Goal: Task Accomplishment & Management: Complete application form

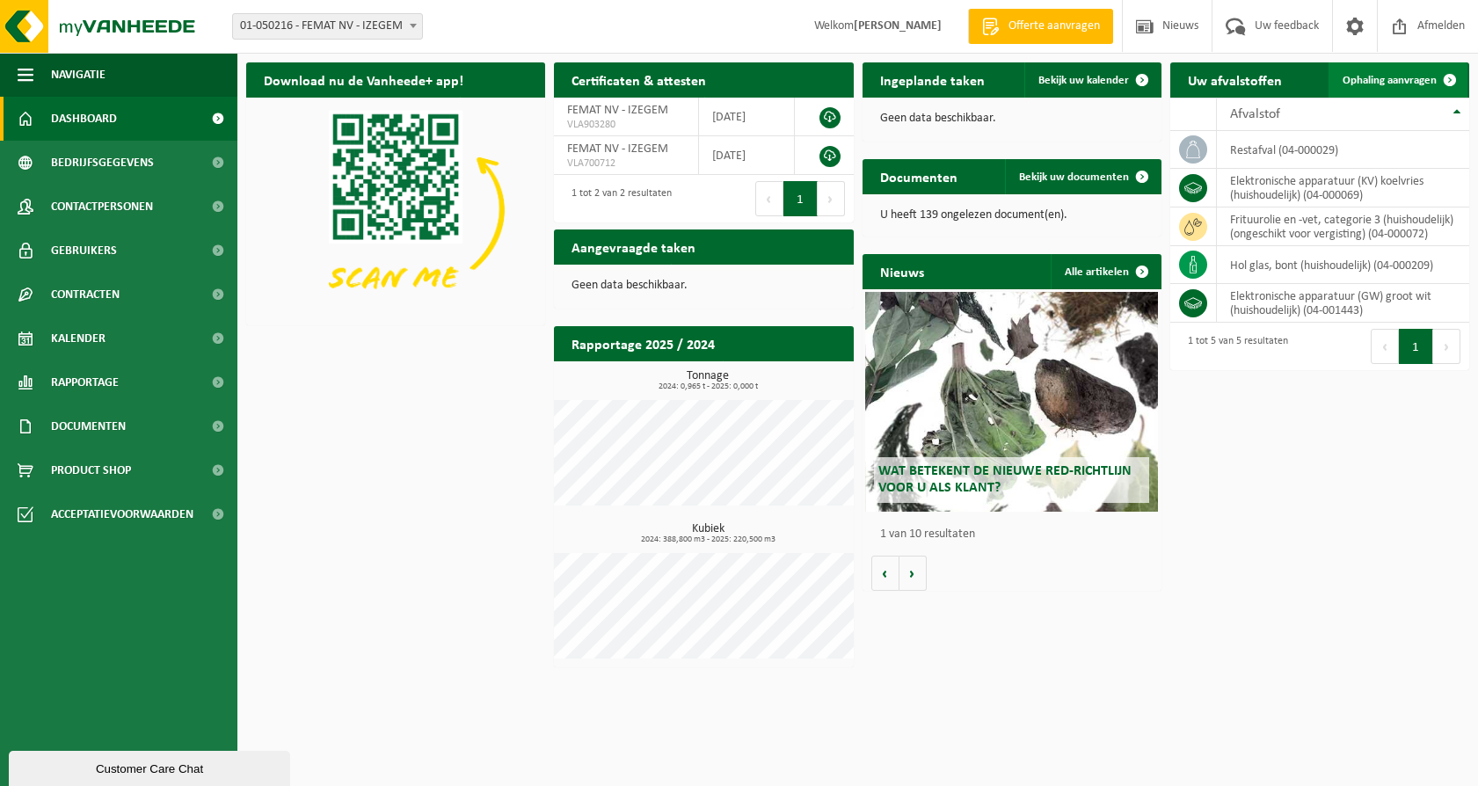
click at [1391, 78] on span "Ophaling aanvragen" at bounding box center [1389, 80] width 94 height 11
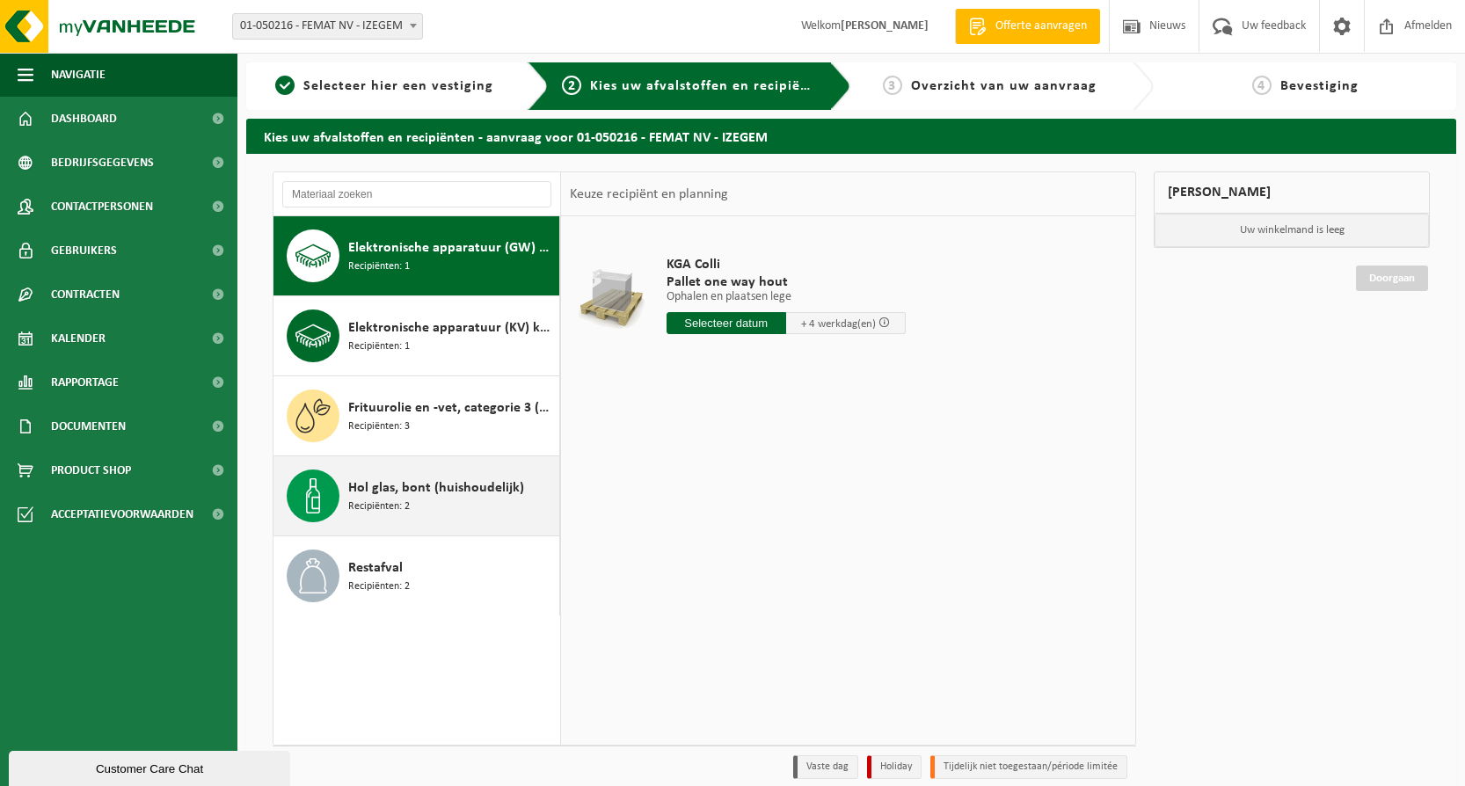
click at [453, 484] on span "Hol glas, bont (huishoudelijk)" at bounding box center [436, 487] width 176 height 21
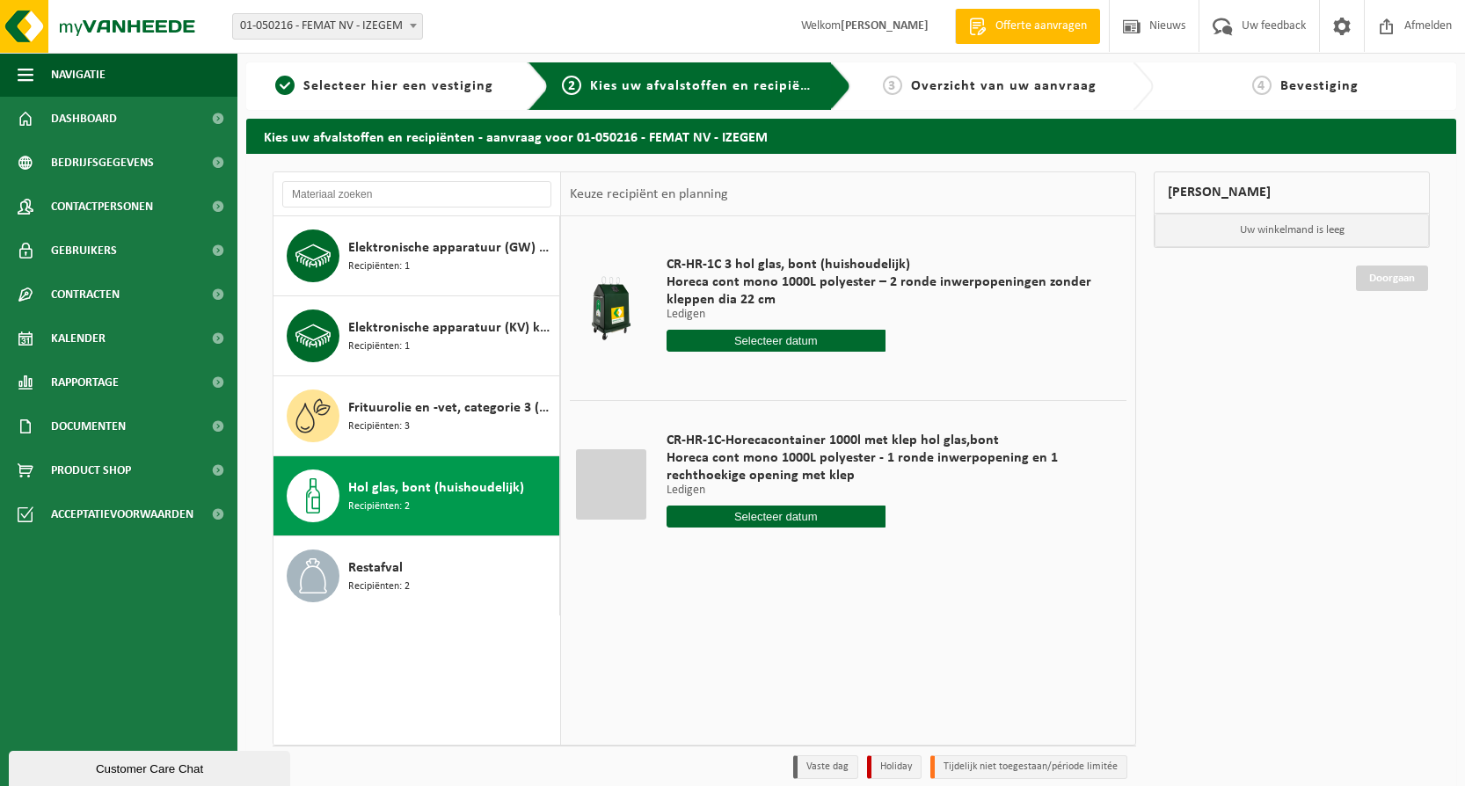
click at [799, 334] on input "text" at bounding box center [775, 341] width 219 height 22
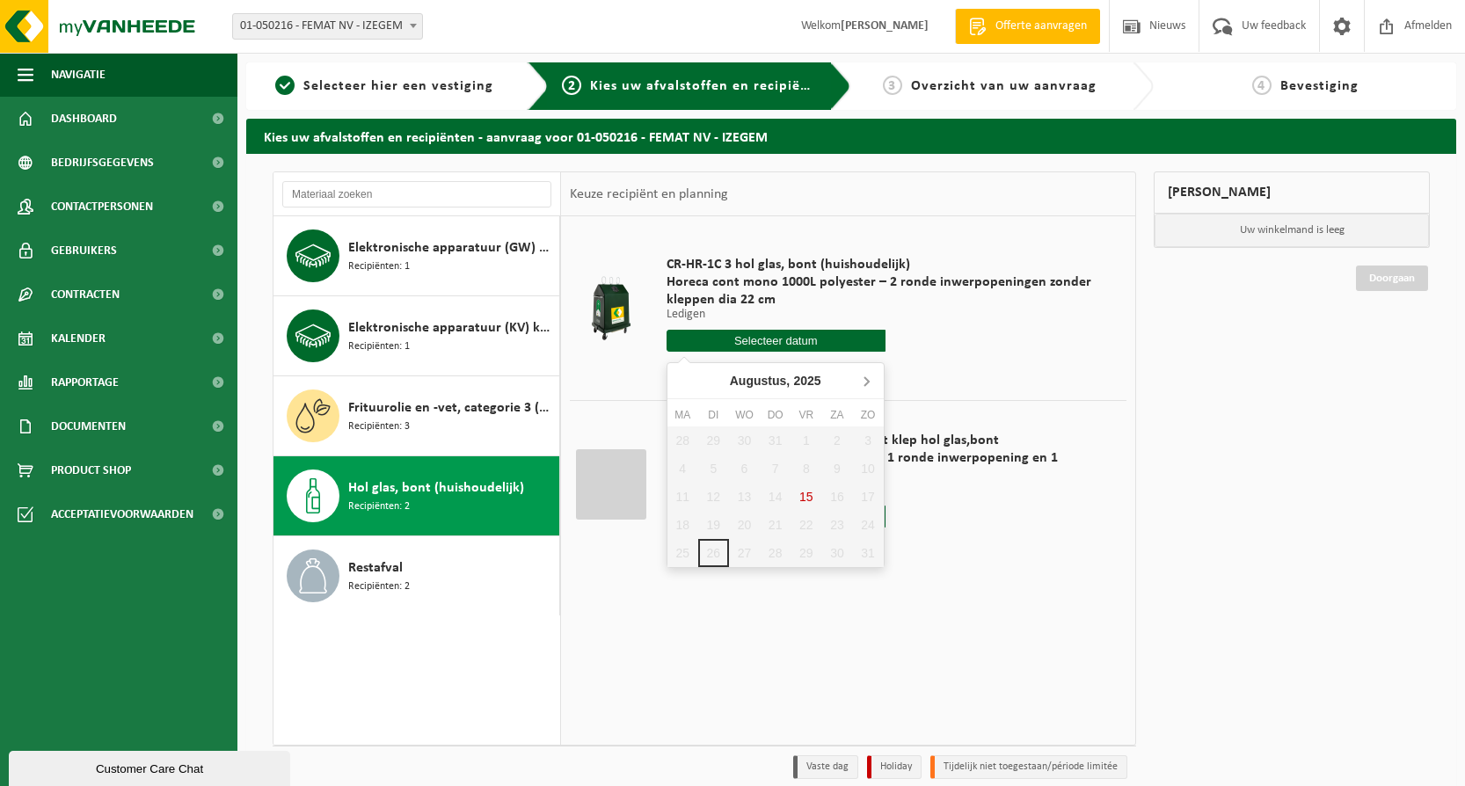
click at [871, 378] on icon at bounding box center [866, 381] width 28 height 28
click at [711, 437] on div "2" at bounding box center [713, 440] width 31 height 28
type input "Van [DATE]"
type input "2025-09-02"
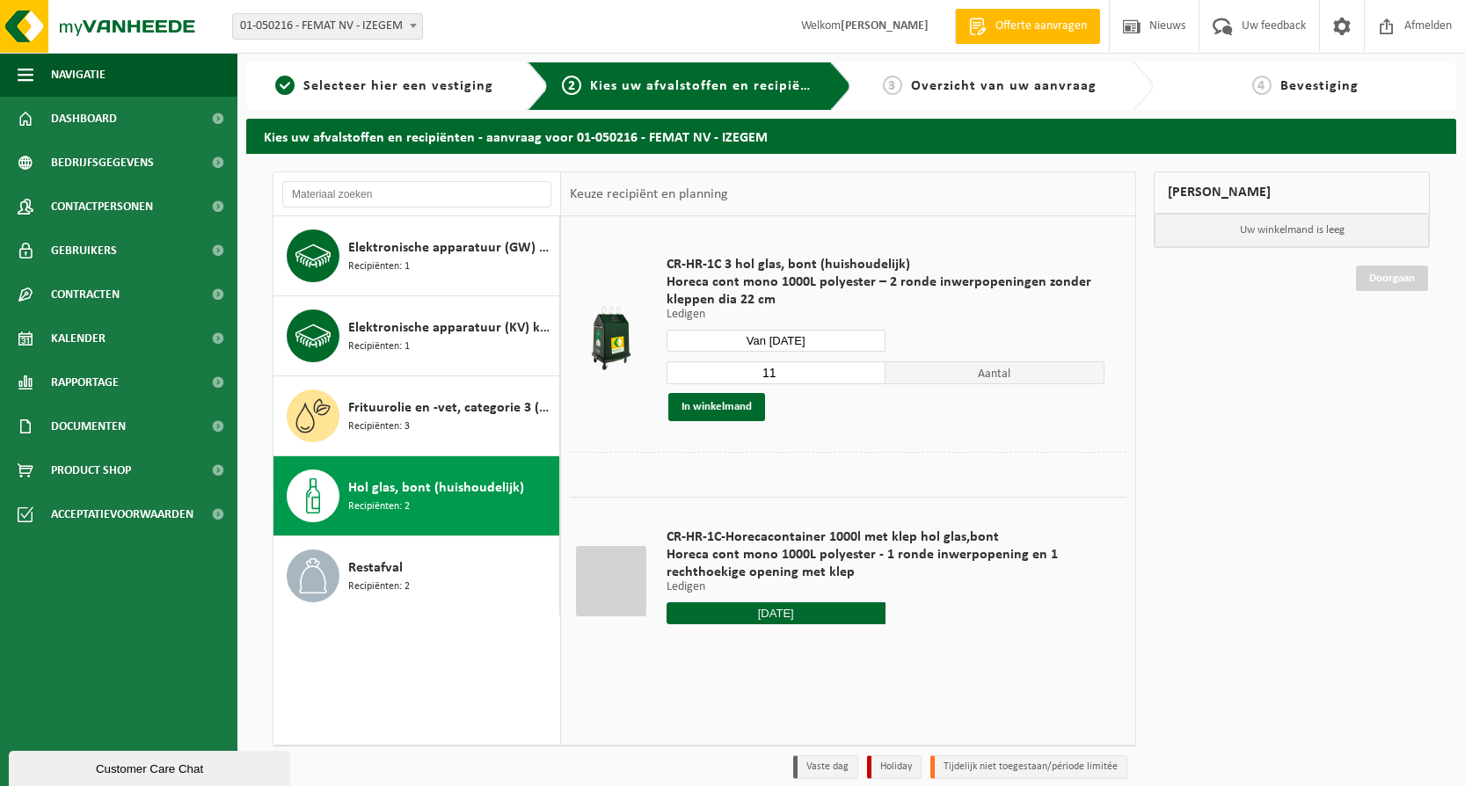
type input "10"
click at [872, 378] on input "10" at bounding box center [775, 372] width 219 height 23
click at [732, 407] on button "In winkelmand" at bounding box center [716, 407] width 97 height 28
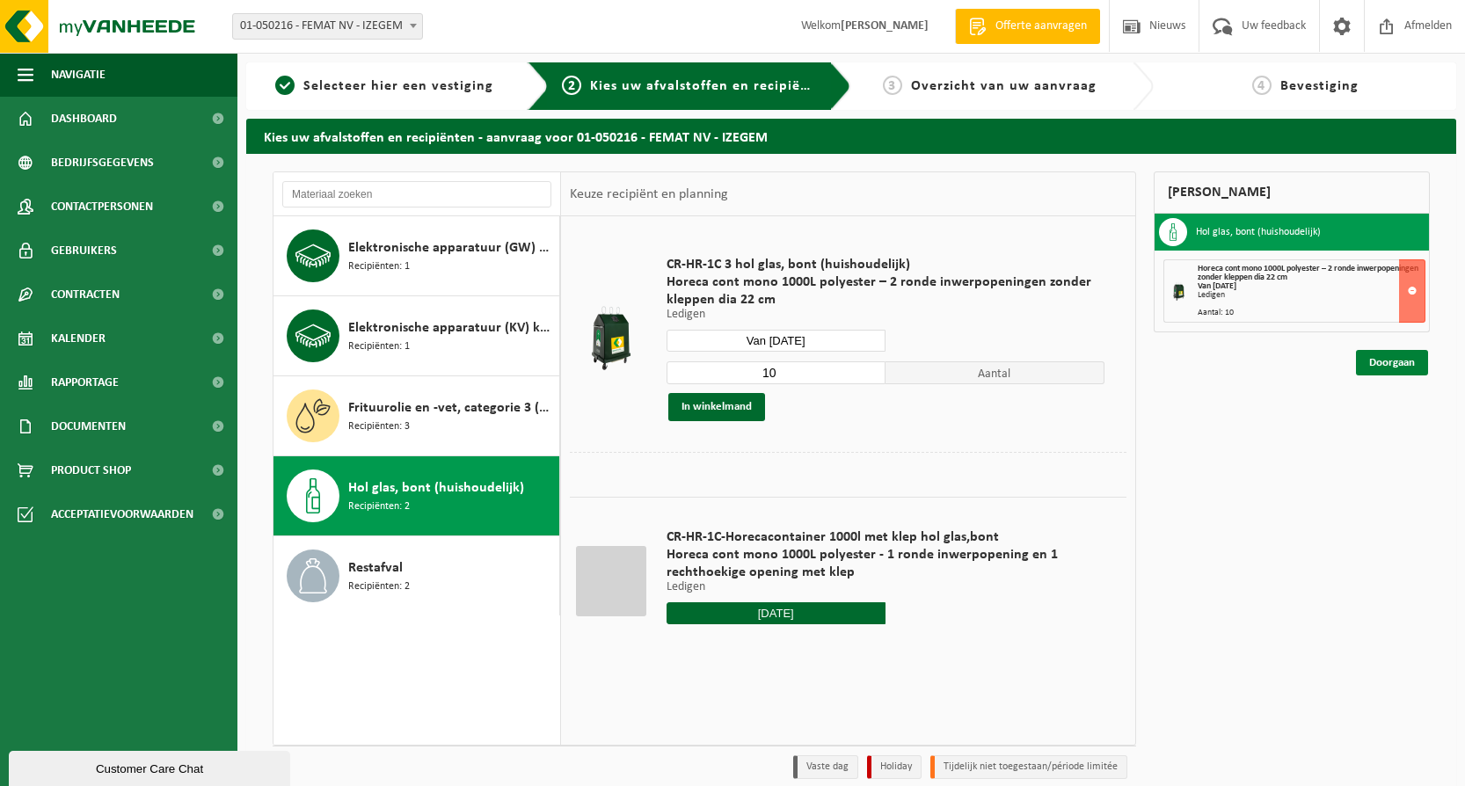
click at [1396, 362] on link "Doorgaan" at bounding box center [1392, 362] width 72 height 25
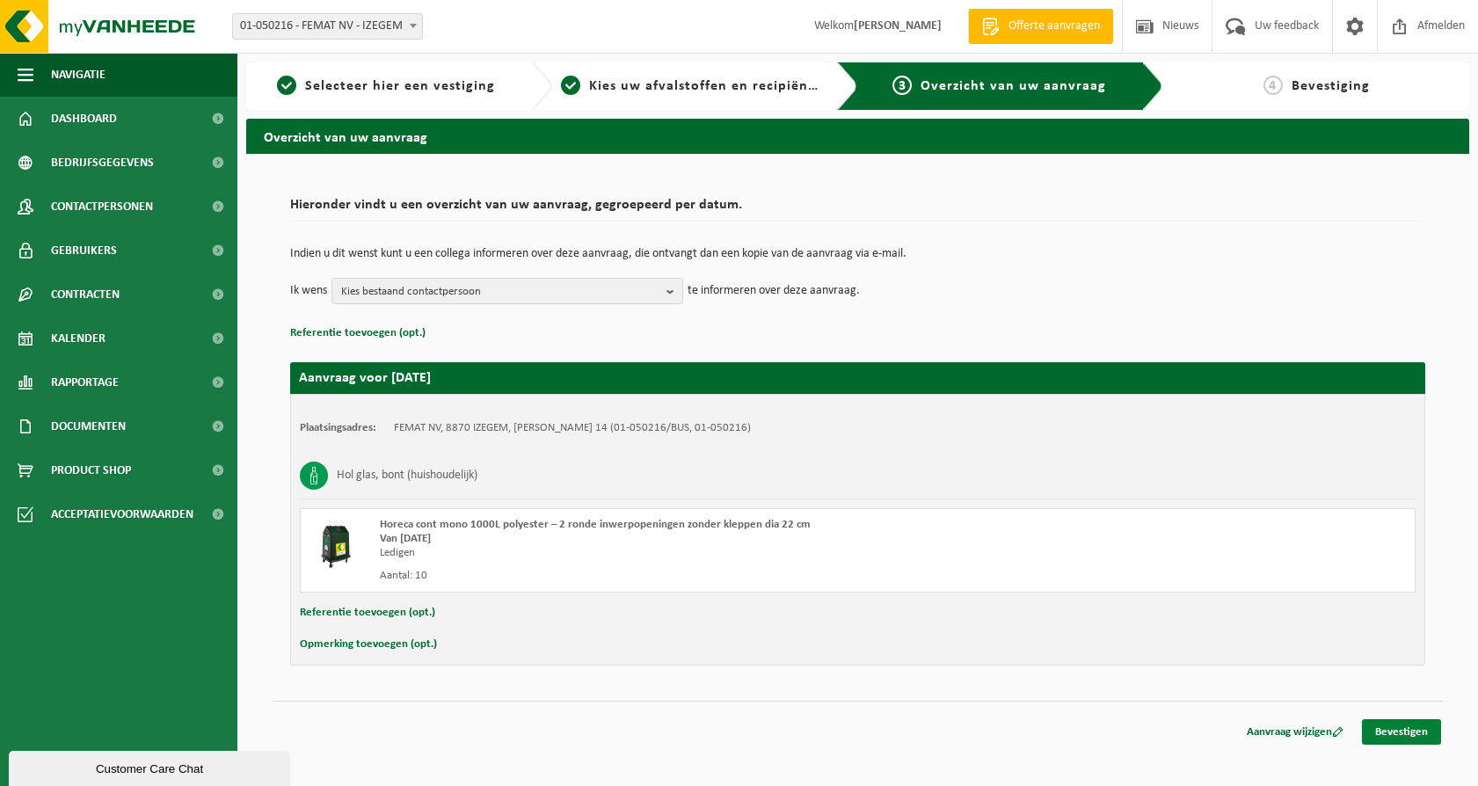
click at [1399, 733] on link "Bevestigen" at bounding box center [1401, 731] width 79 height 25
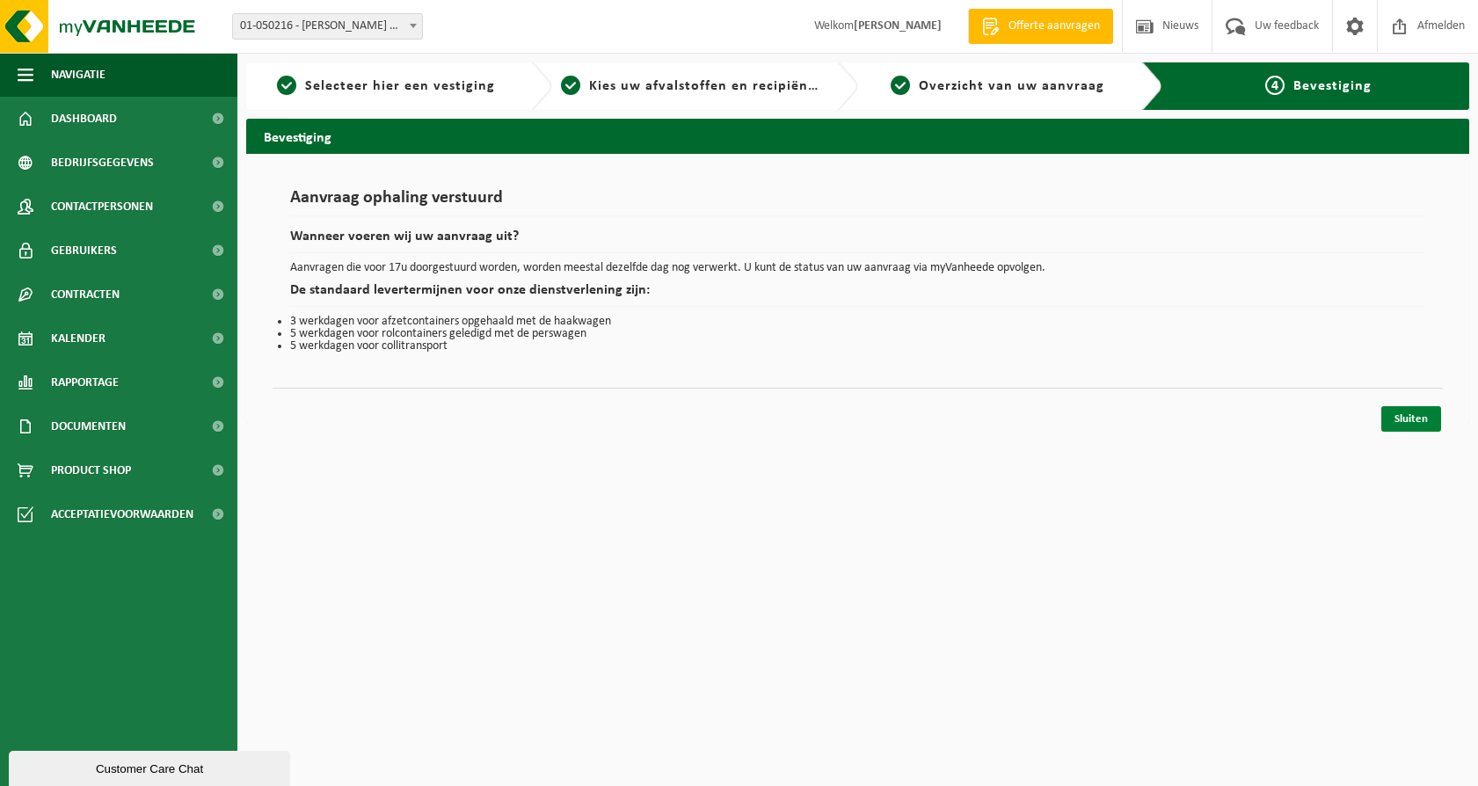
click at [1394, 414] on link "Sluiten" at bounding box center [1411, 418] width 60 height 25
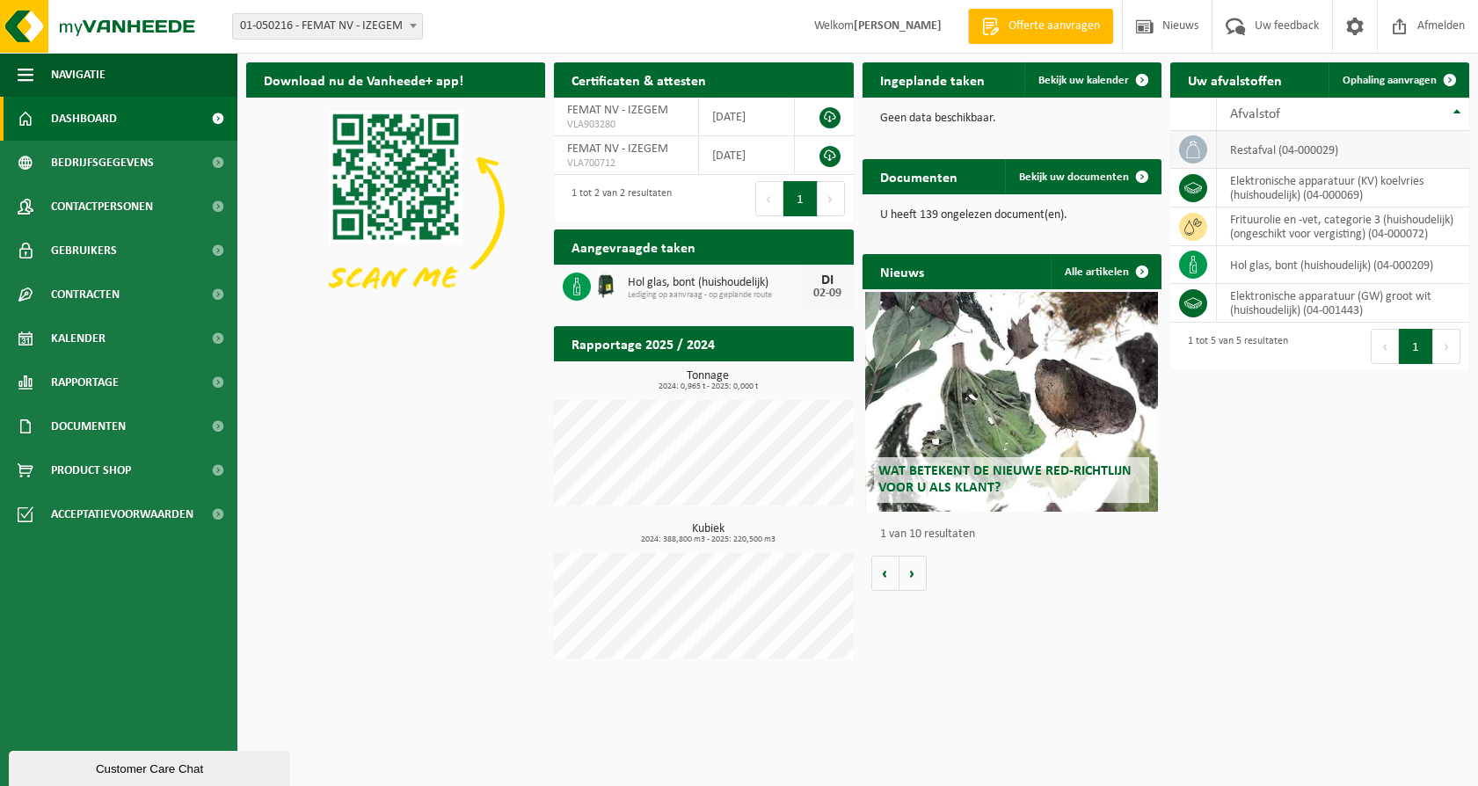
click at [1258, 153] on td "restafval (04-000029)" at bounding box center [1343, 150] width 252 height 38
click at [1393, 76] on span "Ophaling aanvragen" at bounding box center [1389, 80] width 94 height 11
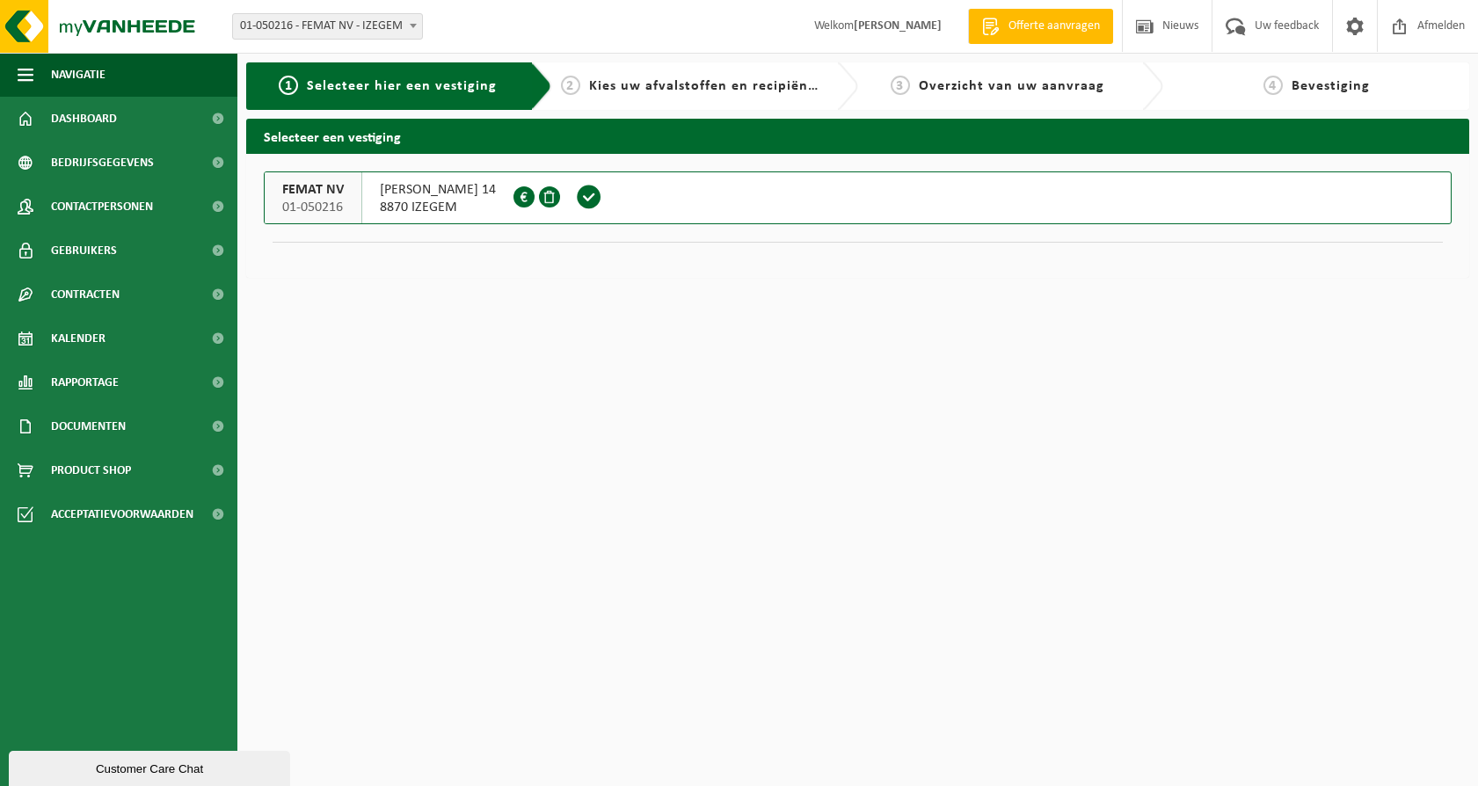
click at [454, 186] on span "[PERSON_NAME] 14" at bounding box center [438, 190] width 116 height 18
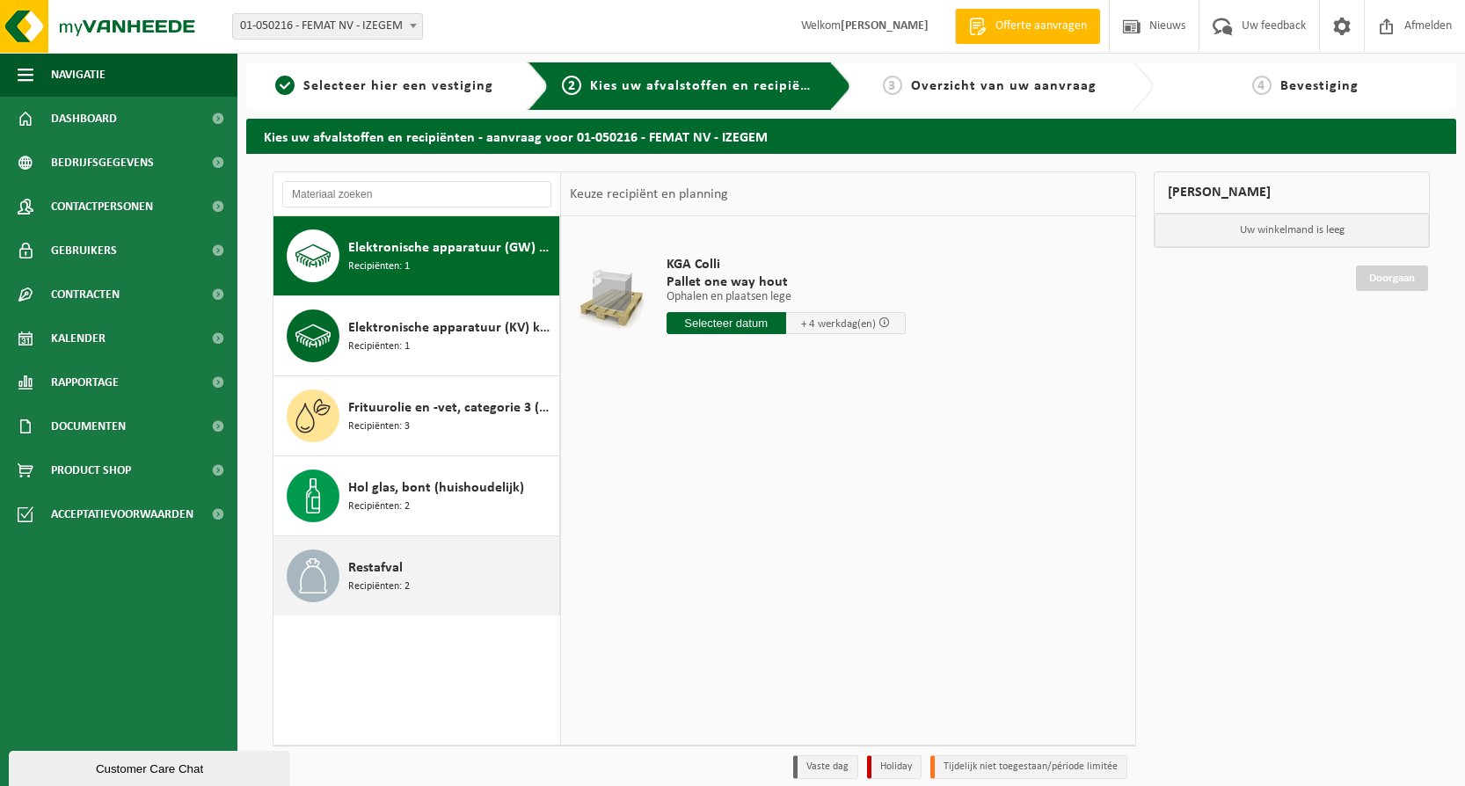
click at [377, 566] on span "Restafval" at bounding box center [375, 567] width 55 height 21
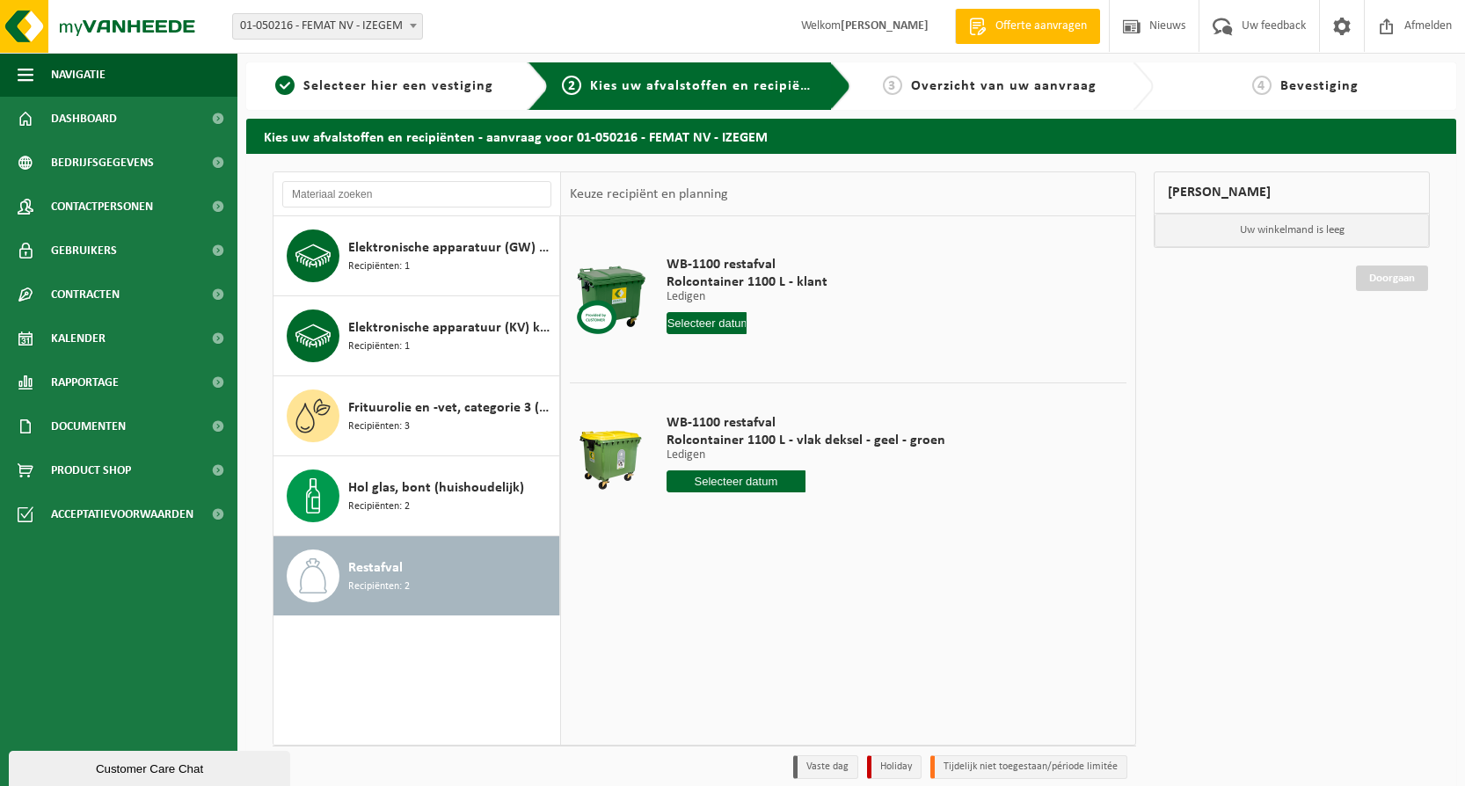
click at [705, 320] on input "text" at bounding box center [706, 323] width 81 height 22
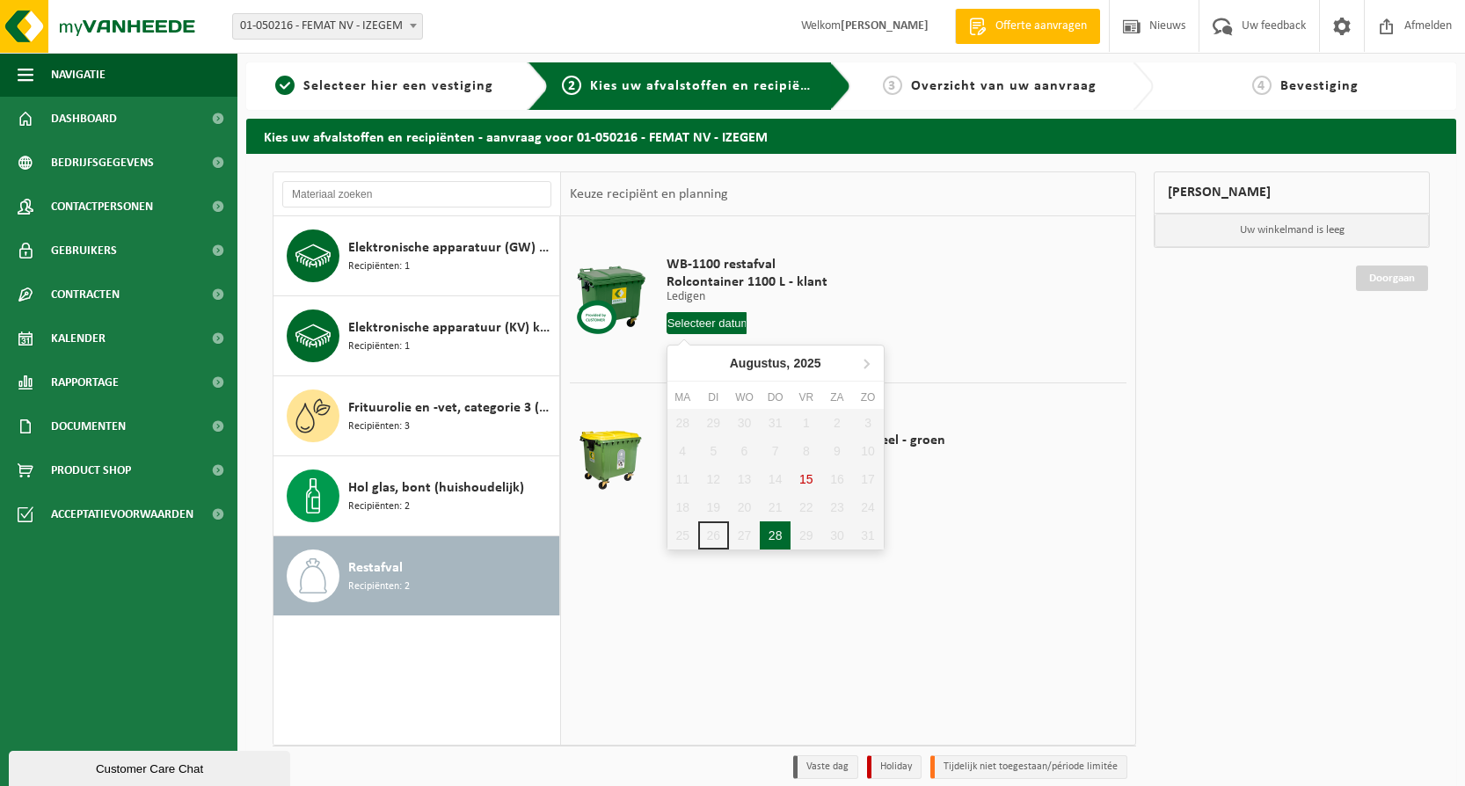
click at [775, 535] on div "28" at bounding box center [775, 535] width 31 height 28
type input "Van 2025-08-28"
type input "2025-08-28"
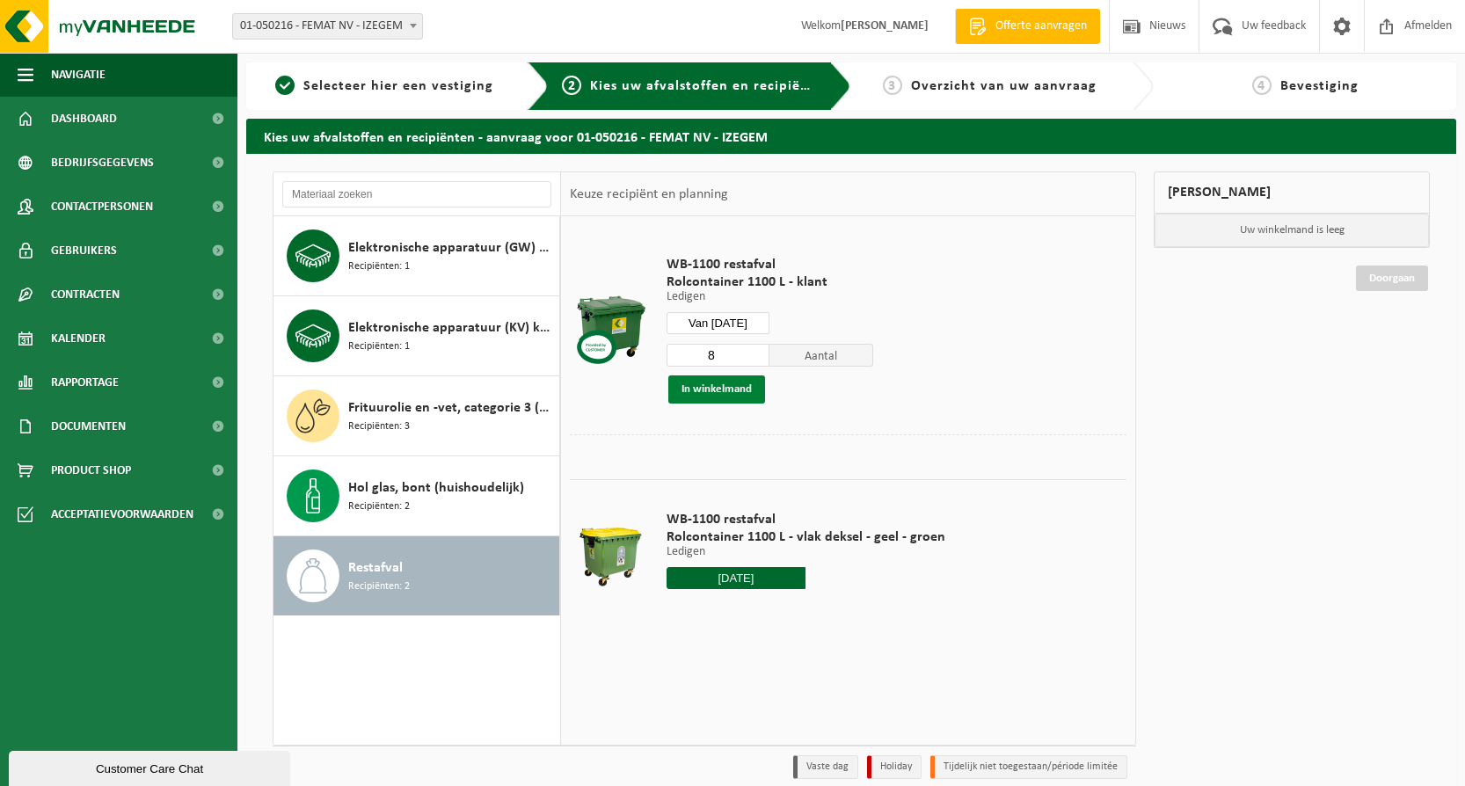
click at [738, 388] on button "In winkelmand" at bounding box center [716, 389] width 97 height 28
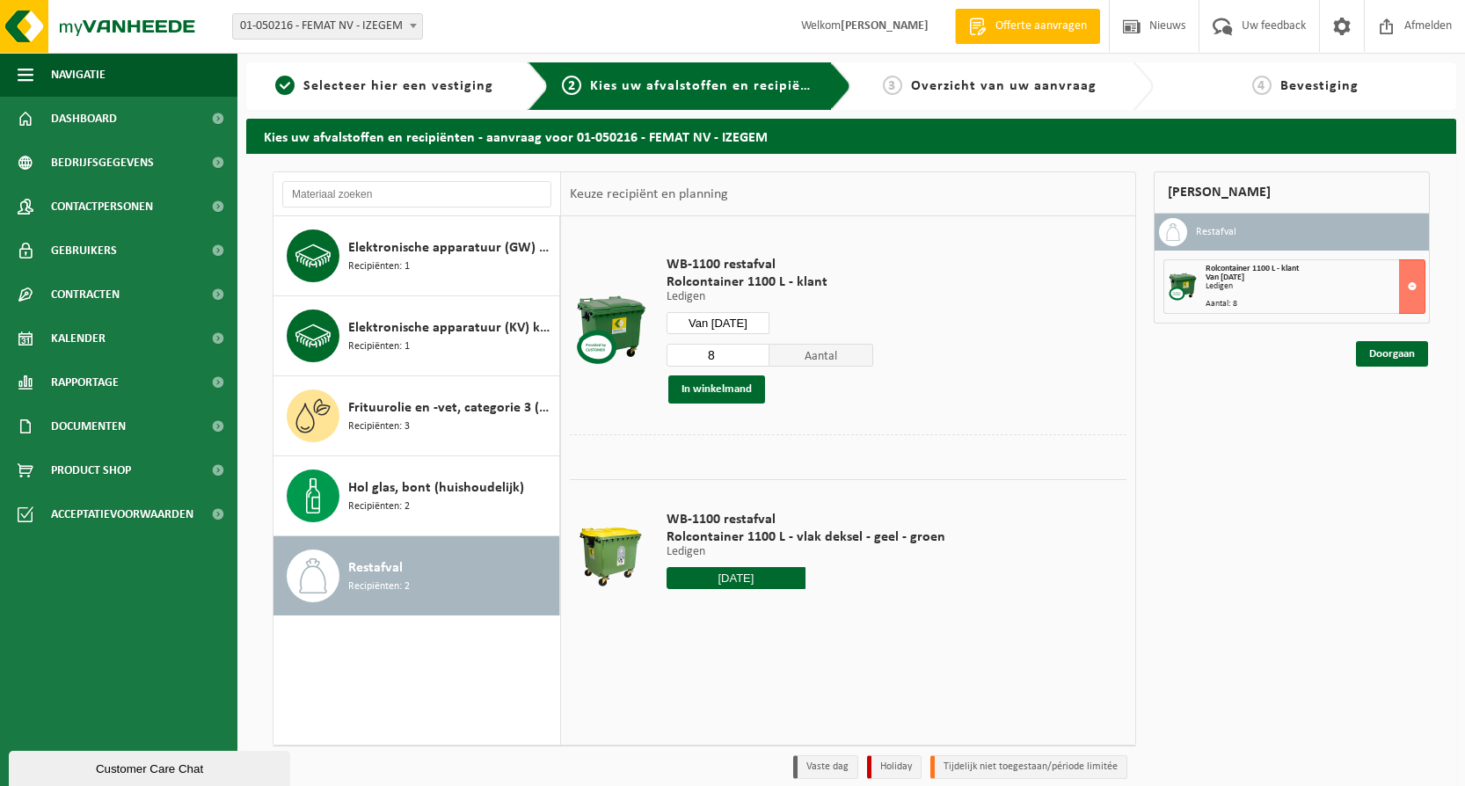
click at [741, 572] on input "2025-08-28" at bounding box center [736, 578] width 140 height 22
click at [806, 735] on div "28 29 30 31 1 2 3 4 5 6 7 8 9 10 11 12 13 14 15 16 17 18 19 20 21 22 23 24 25 2…" at bounding box center [775, 733] width 216 height 141
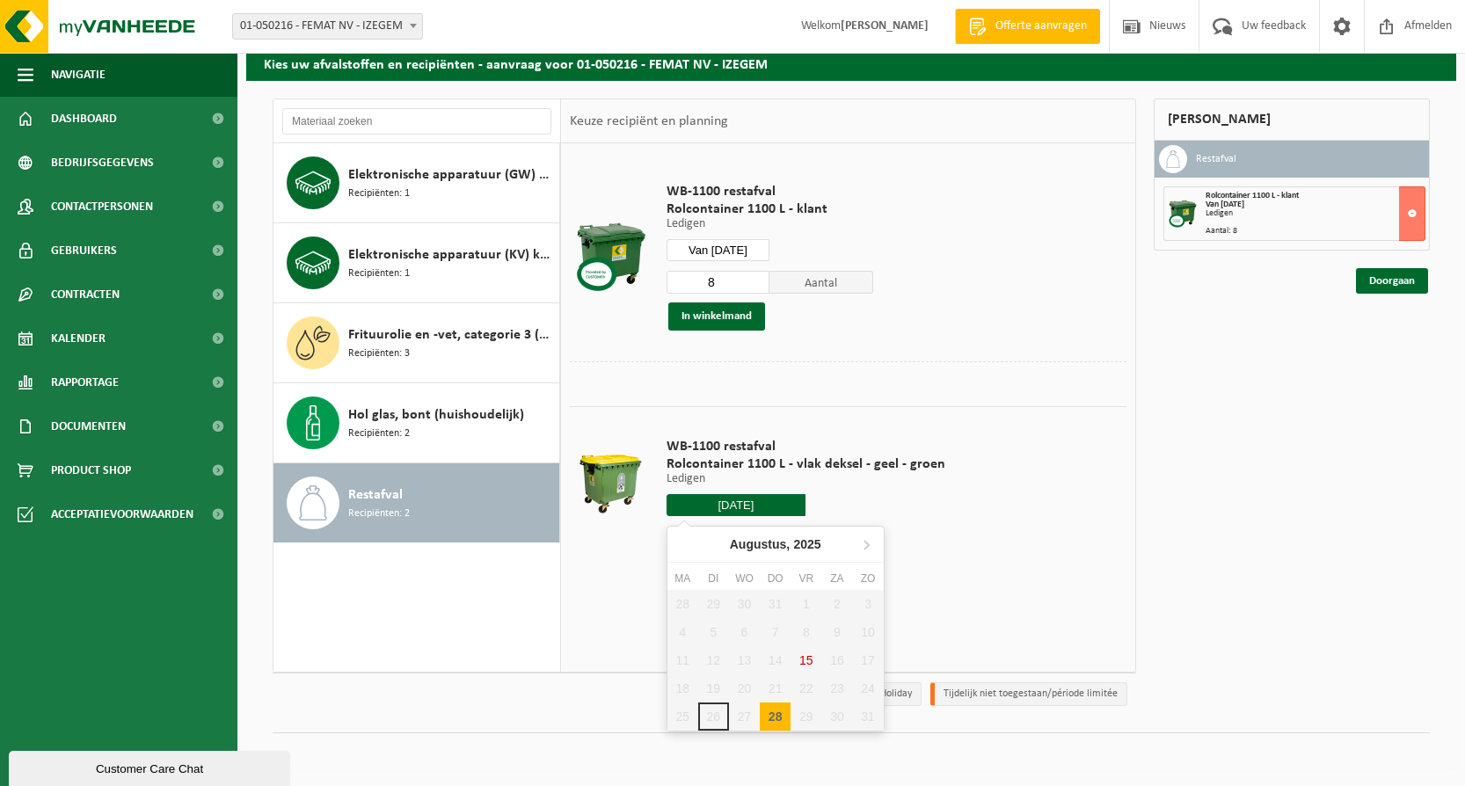
click at [775, 716] on div "28" at bounding box center [775, 716] width 31 height 28
click at [774, 713] on div "28" at bounding box center [775, 716] width 31 height 28
type input "Van 2025-08-28"
type input "2025-08-28"
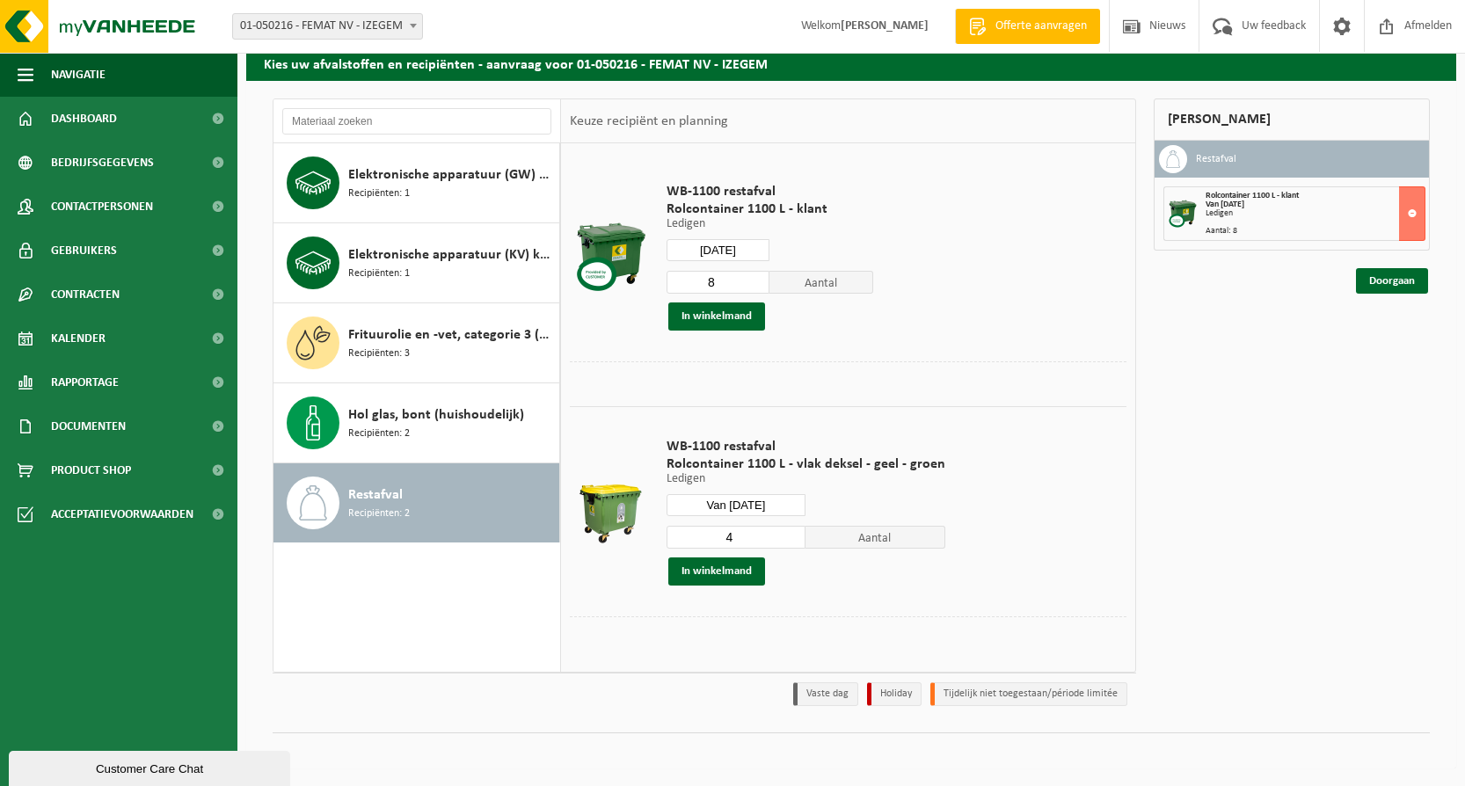
click at [788, 533] on input "4" at bounding box center [736, 537] width 140 height 23
type input "5"
click at [788, 533] on input "5" at bounding box center [736, 537] width 140 height 23
click at [753, 573] on button "In winkelmand" at bounding box center [716, 571] width 97 height 28
click at [1401, 340] on link "Doorgaan" at bounding box center [1392, 343] width 72 height 25
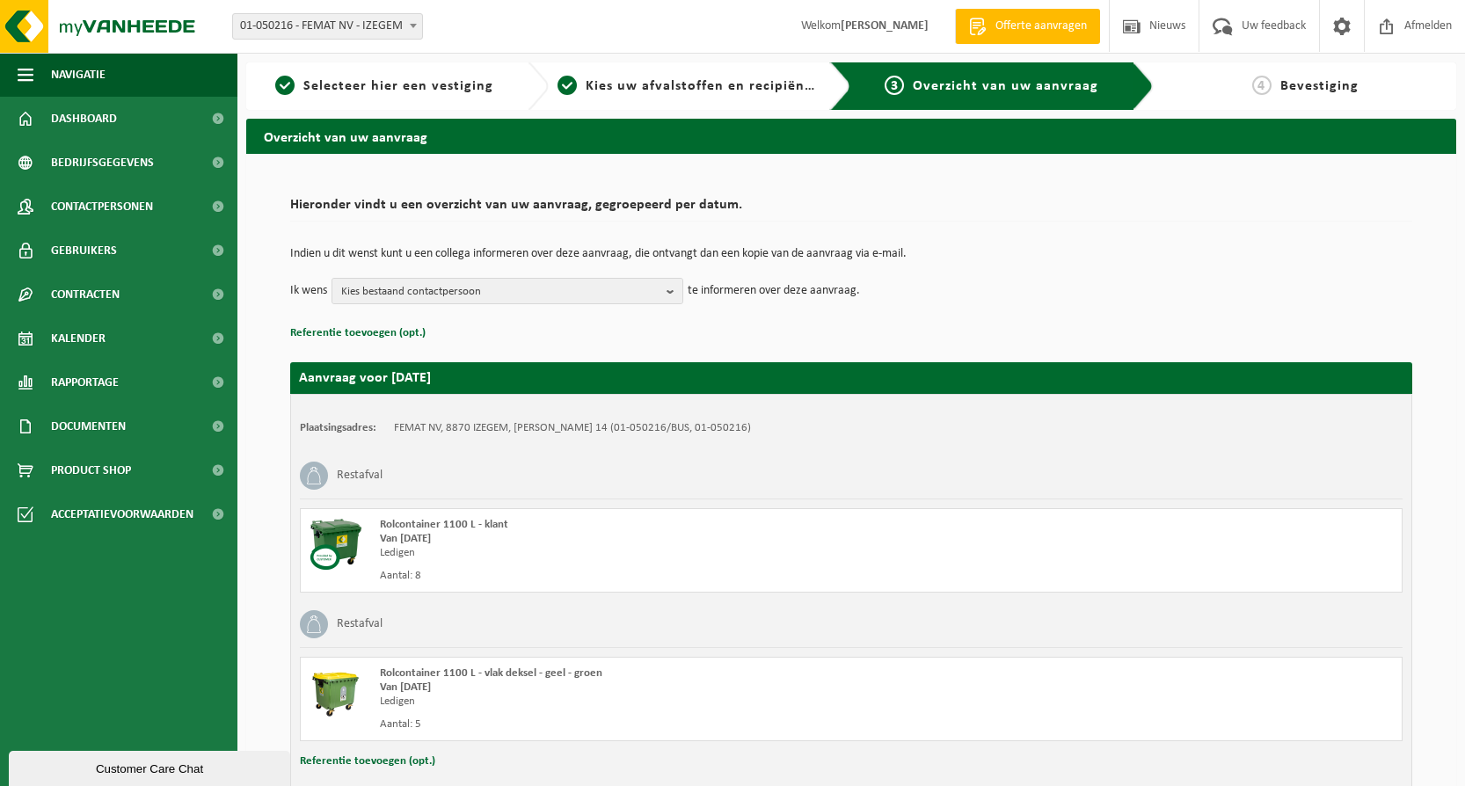
scroll to position [117, 0]
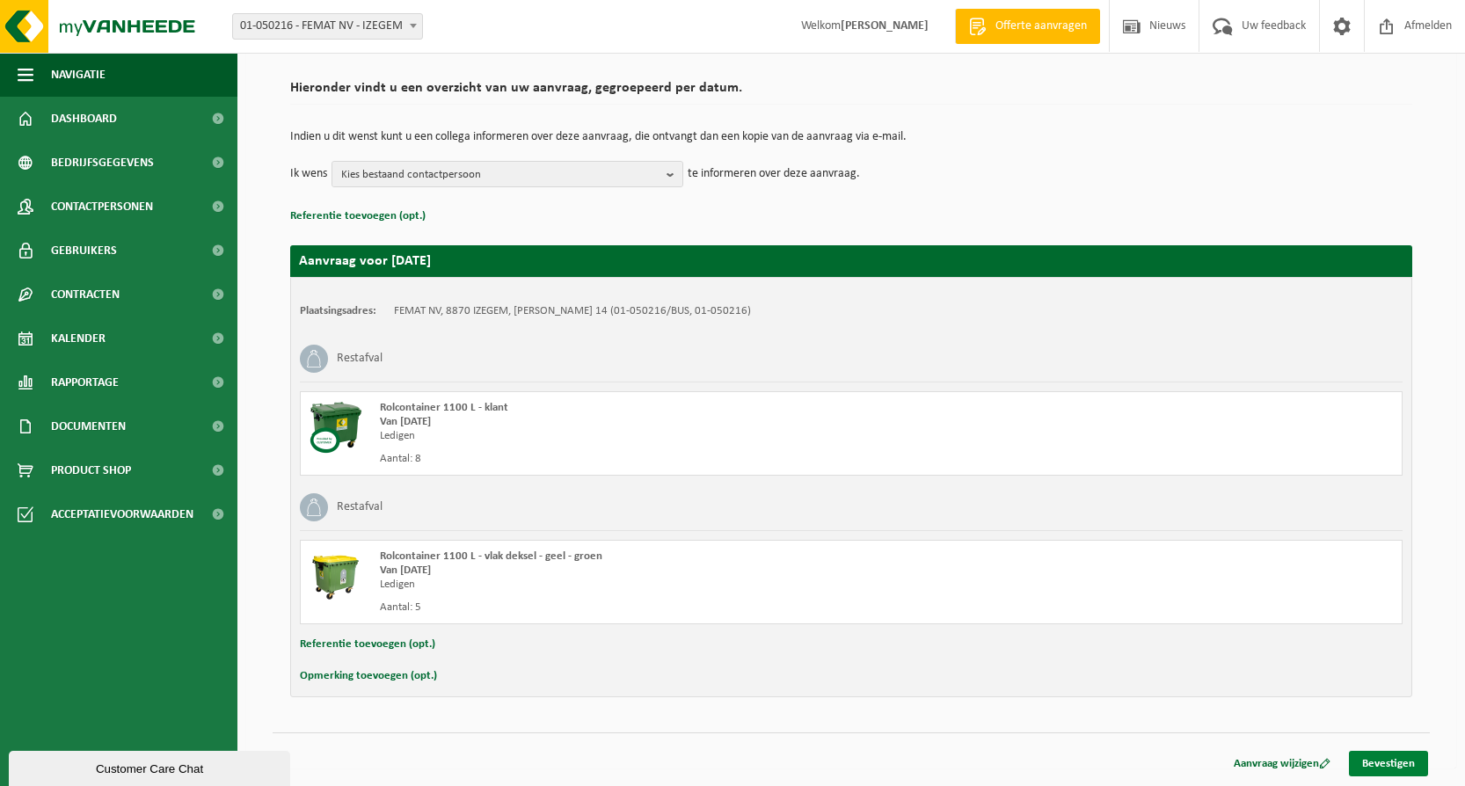
click at [1382, 762] on link "Bevestigen" at bounding box center [1388, 763] width 79 height 25
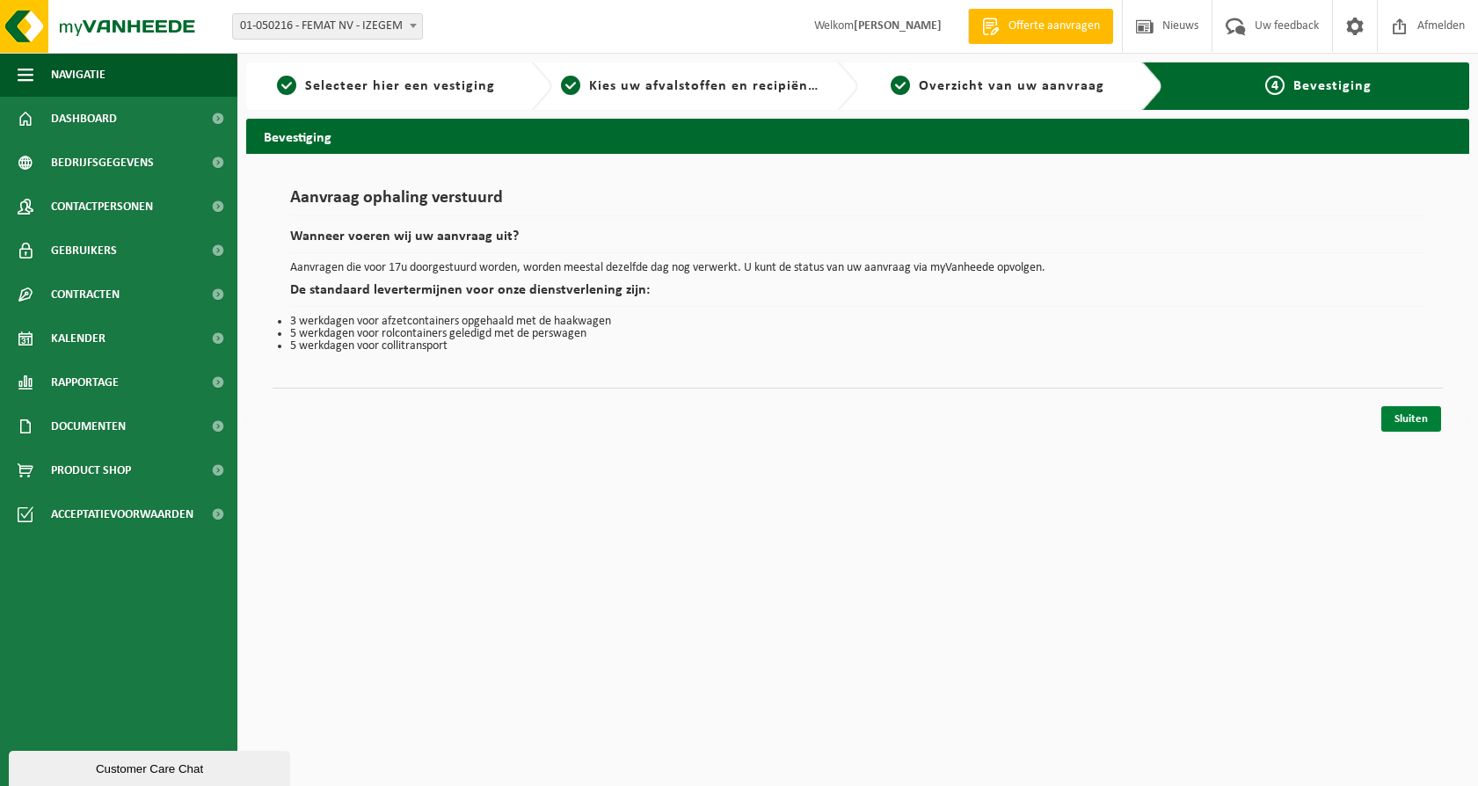
click at [1410, 423] on link "Sluiten" at bounding box center [1411, 418] width 60 height 25
